Goal: Complete application form

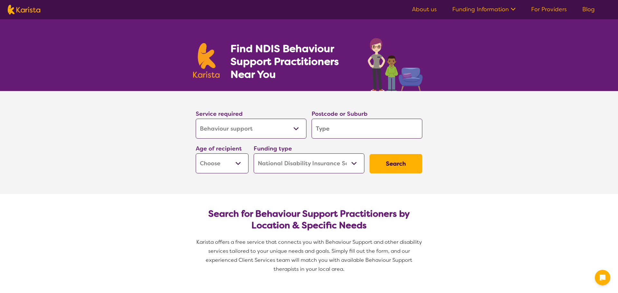
select select "Behaviour support"
select select "NDIS"
select select "Behaviour support"
select select "NDIS"
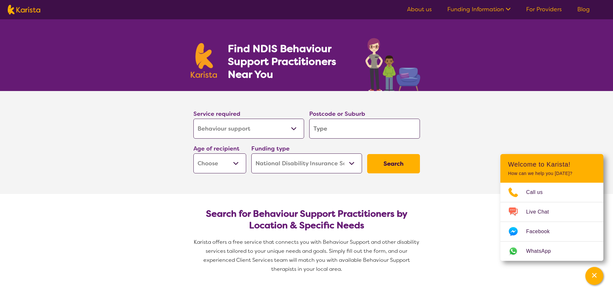
click at [329, 132] on input "search" at bounding box center [364, 129] width 111 height 20
type input "3216"
click at [284, 174] on div "Funding type Home Care Package (HCP) National Disability Insurance Scheme (NDIS…" at bounding box center [307, 158] width 116 height 35
click at [324, 164] on select "Home Care Package (HCP) National Disability Insurance Scheme (NDIS) I don't know" at bounding box center [306, 164] width 111 height 20
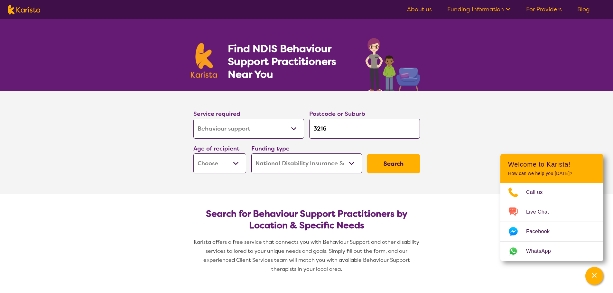
select select "i-don-t-know"
click at [251, 154] on select "Home Care Package (HCP) National Disability Insurance Scheme (NDIS) I don't know" at bounding box center [306, 164] width 111 height 20
select select "i-don-t-know"
click at [236, 163] on select "Early Childhood - 0 to 9 Child - 10 to 11 Adolescent - 12 to 17 Adult - 18 to 6…" at bounding box center [219, 164] width 53 height 20
select select "CH"
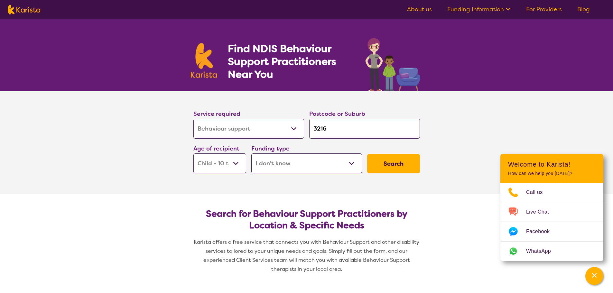
click at [193, 154] on select "Early Childhood - 0 to 9 Child - 10 to 11 Adolescent - 12 to 17 Adult - 18 to 6…" at bounding box center [219, 164] width 53 height 20
select select "CH"
click at [394, 167] on button "Search" at bounding box center [393, 163] width 53 height 19
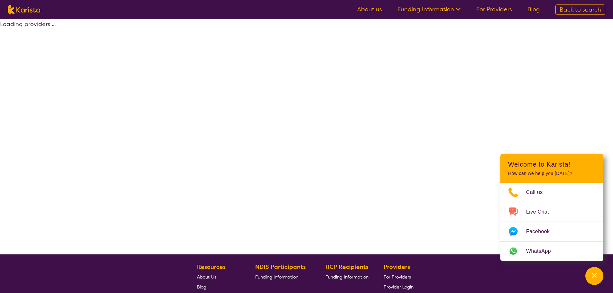
select select "Behaviour support"
select select "CH"
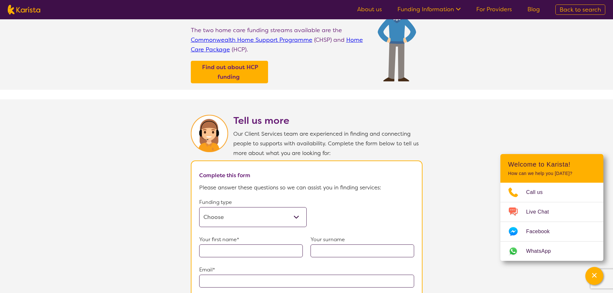
scroll to position [290, 0]
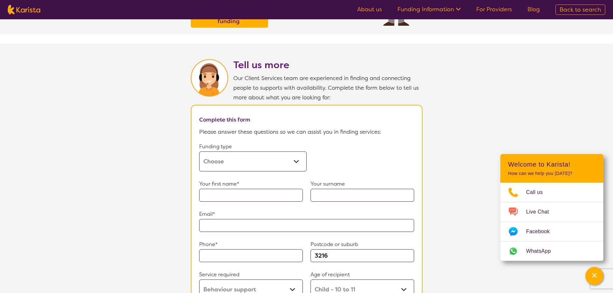
click at [266, 147] on p "Funding type" at bounding box center [252, 147] width 107 height 10
click at [267, 156] on select "Home Care Package (HCP) Home Care Package - Level 1 Home Care Package - Level 2…" at bounding box center [252, 162] width 107 height 20
click at [199, 152] on select "Home Care Package (HCP) Home Care Package - Level 1 Home Care Package - Level 2…" at bounding box center [252, 162] width 107 height 20
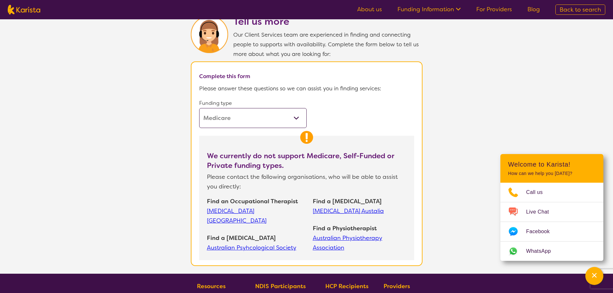
scroll to position [322, 0]
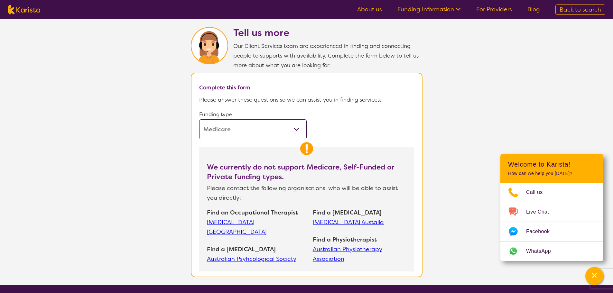
click at [287, 126] on select "Home Care Package (HCP) Home Care Package - Level 1 Home Care Package - Level 2…" at bounding box center [252, 129] width 107 height 20
select select "NDIS"
click at [199, 119] on select "Home Care Package (HCP) Home Care Package - Level 1 Home Care Package - Level 2…" at bounding box center [252, 129] width 107 height 20
select select "Behaviour support"
select select "CH"
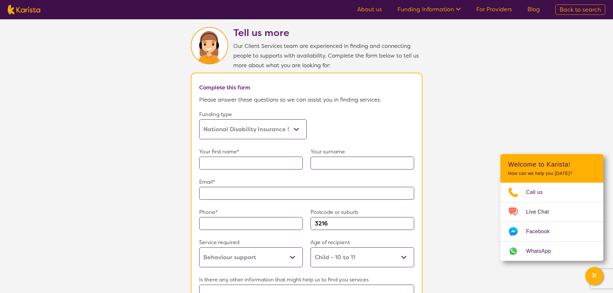
click at [258, 158] on input "text" at bounding box center [251, 163] width 104 height 13
type input "[PERSON_NAME]"
click at [324, 163] on input "text" at bounding box center [363, 163] width 104 height 13
type input "[PERSON_NAME]"
click at [286, 187] on input "text" at bounding box center [306, 193] width 215 height 13
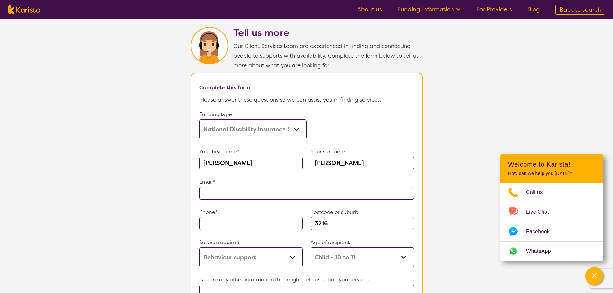
type input "**********"
click at [247, 217] on input "text" at bounding box center [251, 223] width 104 height 13
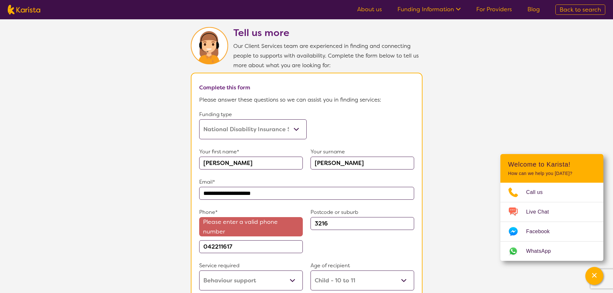
type input "042211617"
click at [422, 222] on section "**********" at bounding box center [307, 235] width 232 height 324
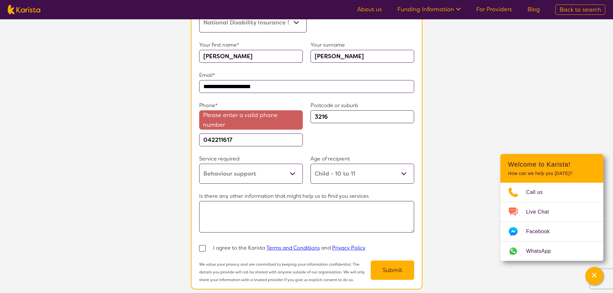
scroll to position [451, 0]
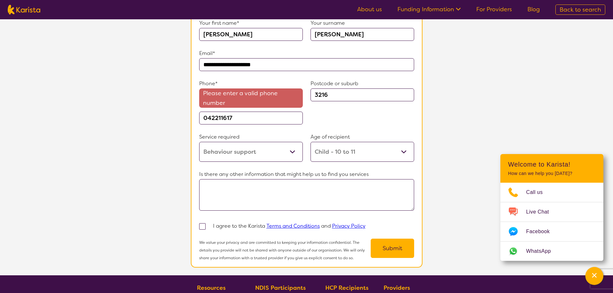
click at [275, 182] on textarea at bounding box center [306, 195] width 215 height 32
click at [204, 223] on span at bounding box center [202, 226] width 6 height 6
click at [209, 224] on input "checkbox" at bounding box center [211, 226] width 4 height 4
checkbox input "true"
click at [239, 117] on input "042211617" at bounding box center [251, 118] width 104 height 13
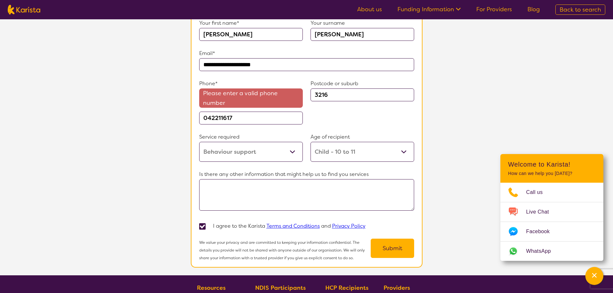
click at [354, 104] on div "Postcode or suburb 3216" at bounding box center [363, 102] width 104 height 46
click at [342, 133] on p "Age of recipient" at bounding box center [363, 137] width 104 height 10
click at [391, 241] on button "Submit" at bounding box center [392, 248] width 43 height 19
click at [208, 122] on div "Phone* Please enter a valid phone number 042211617 Postcode or suburb 3216" at bounding box center [306, 105] width 215 height 53
drag, startPoint x: 239, startPoint y: 114, endPoint x: 173, endPoint y: 106, distance: 66.8
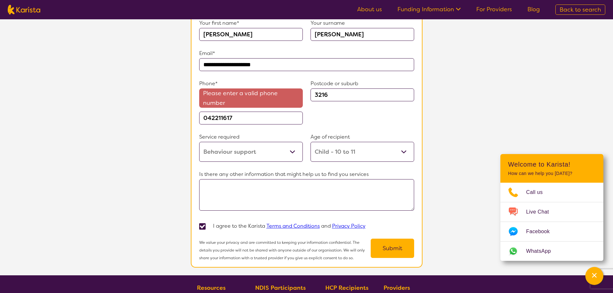
click at [173, 106] on section "**********" at bounding box center [306, 79] width 613 height 393
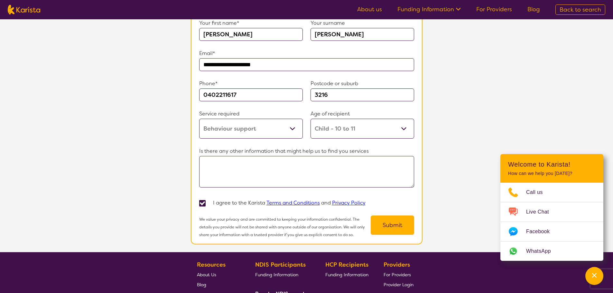
type input "0402211617"
click at [371, 216] on button "Submit" at bounding box center [392, 225] width 43 height 19
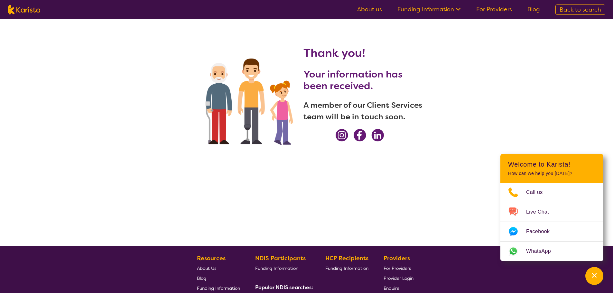
scroll to position [0, 0]
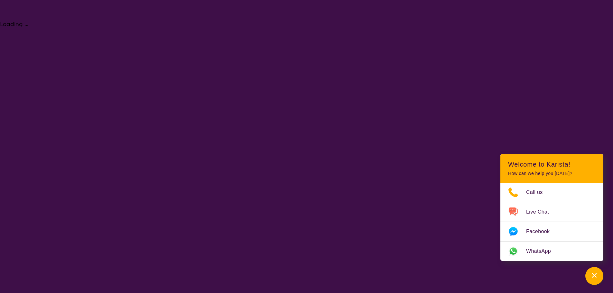
select select "Behaviour support"
select select "CH"
select select "NDIS"
select select "Behaviour support"
select select "CH"
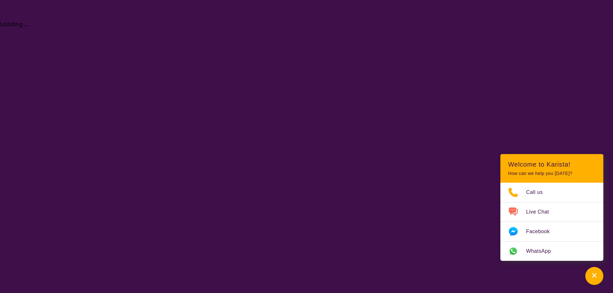
select select "NDIS"
